Goal: Entertainment & Leisure: Browse casually

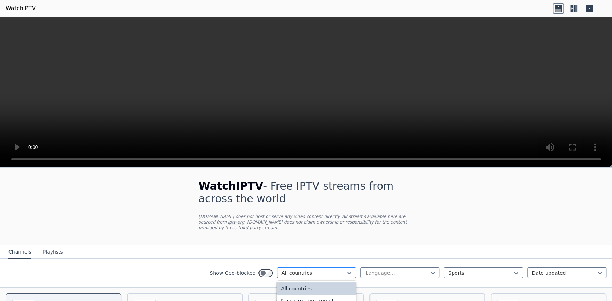
click at [328, 269] on div at bounding box center [313, 272] width 64 height 7
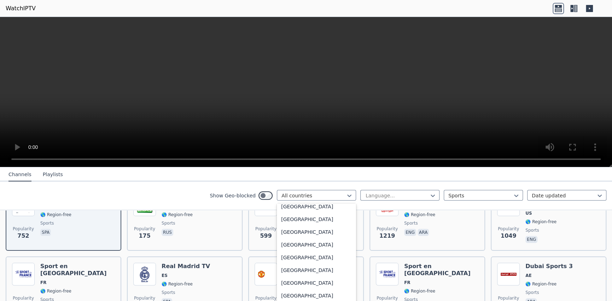
scroll to position [389, 0]
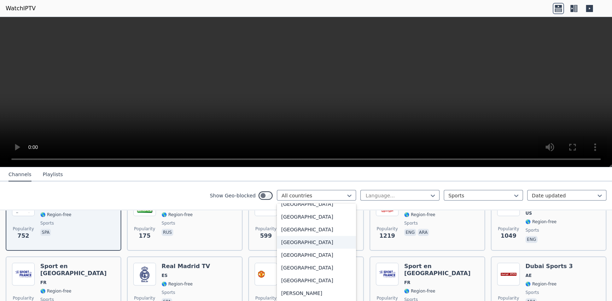
click at [308, 246] on div "[GEOGRAPHIC_DATA]" at bounding box center [316, 242] width 79 height 13
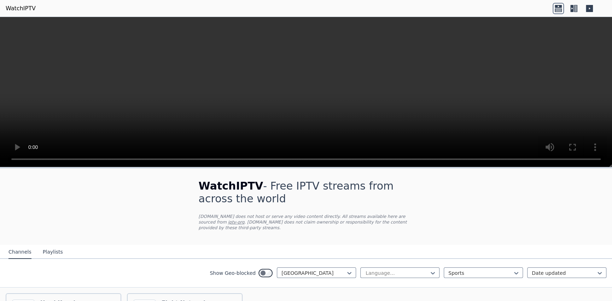
scroll to position [71, 0]
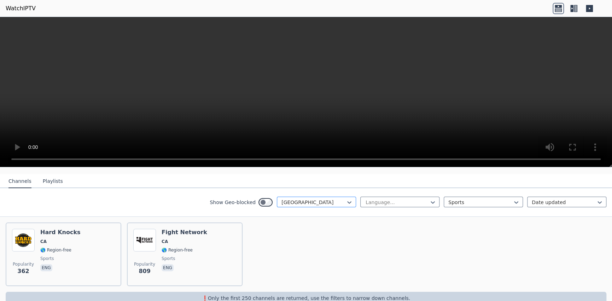
click at [338, 199] on div at bounding box center [313, 202] width 64 height 7
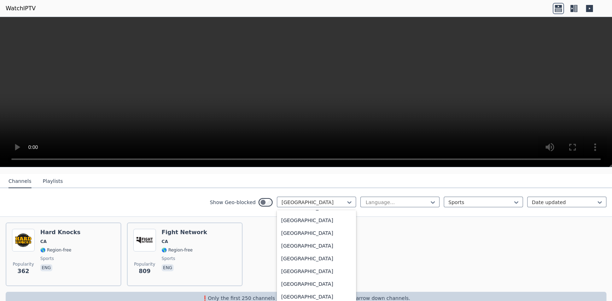
scroll to position [2488, 0]
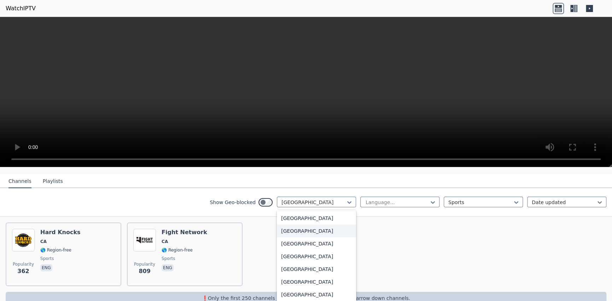
click at [323, 225] on div "[GEOGRAPHIC_DATA]" at bounding box center [316, 230] width 79 height 13
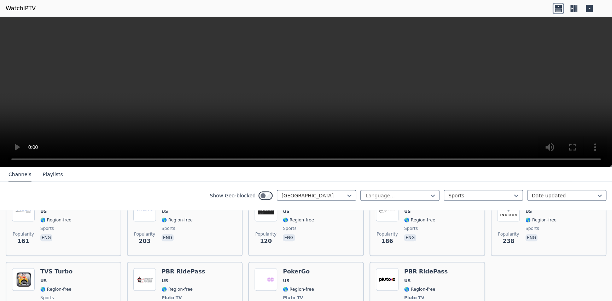
scroll to position [353, 0]
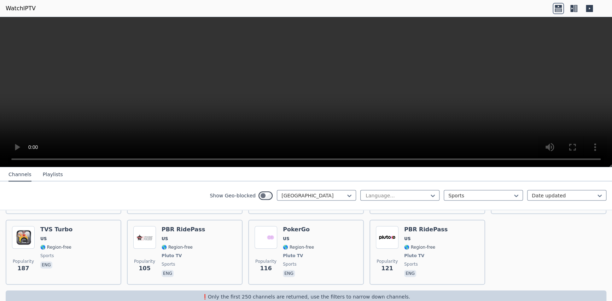
click at [16, 8] on link "WatchIPTV" at bounding box center [21, 8] width 30 height 8
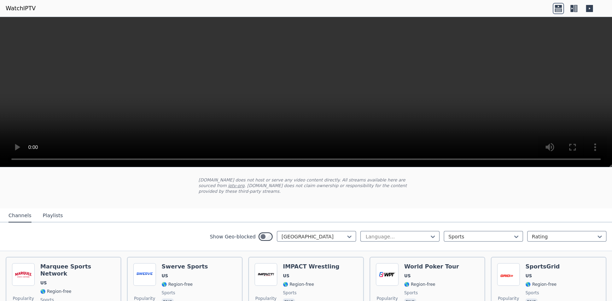
scroll to position [35, 0]
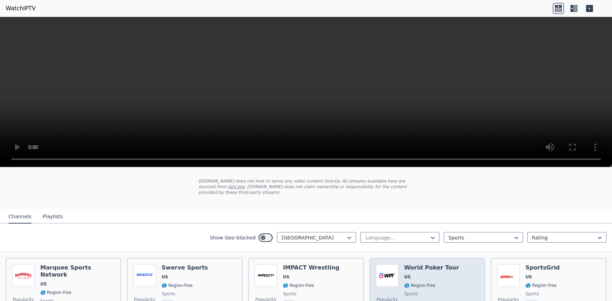
click at [385, 265] on img at bounding box center [387, 275] width 23 height 23
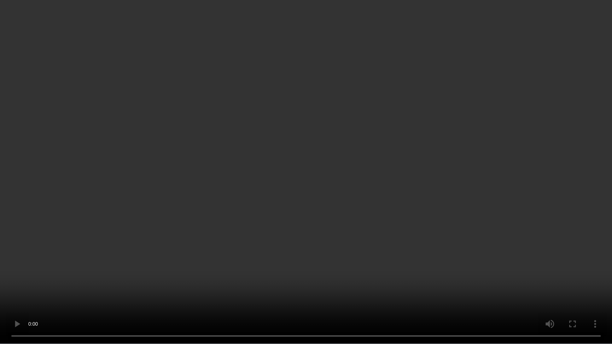
drag, startPoint x: 562, startPoint y: 195, endPoint x: 575, endPoint y: 289, distance: 95.3
click at [575, 289] on video at bounding box center [306, 172] width 612 height 344
